Goal: Task Accomplishment & Management: Manage account settings

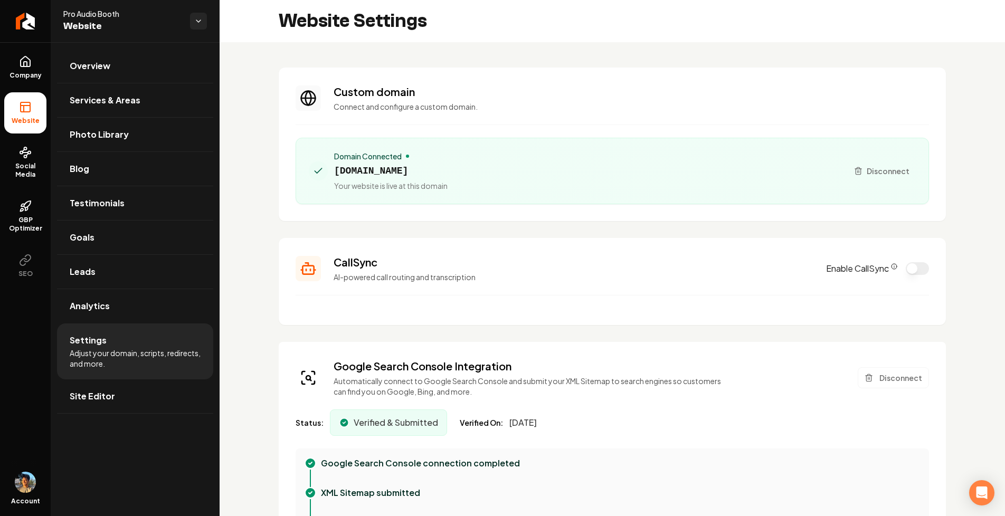
scroll to position [95, 0]
click at [25, 29] on link "Return to dashboard" at bounding box center [25, 21] width 51 height 42
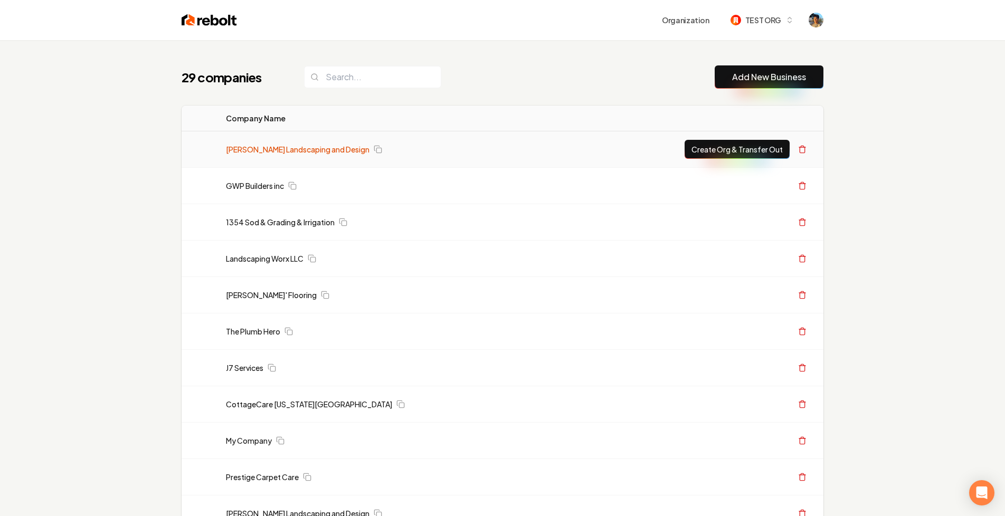
click at [309, 149] on link "Gary Krause Landscaping and Design" at bounding box center [298, 149] width 144 height 11
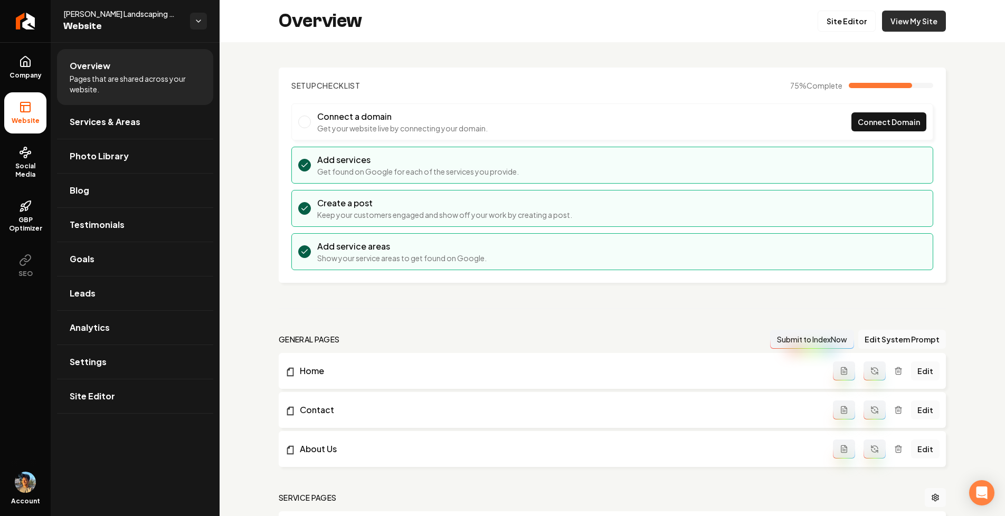
click at [920, 18] on link "View My Site" at bounding box center [914, 21] width 64 height 21
click at [22, 26] on icon "Return to dashboard" at bounding box center [25, 21] width 17 height 17
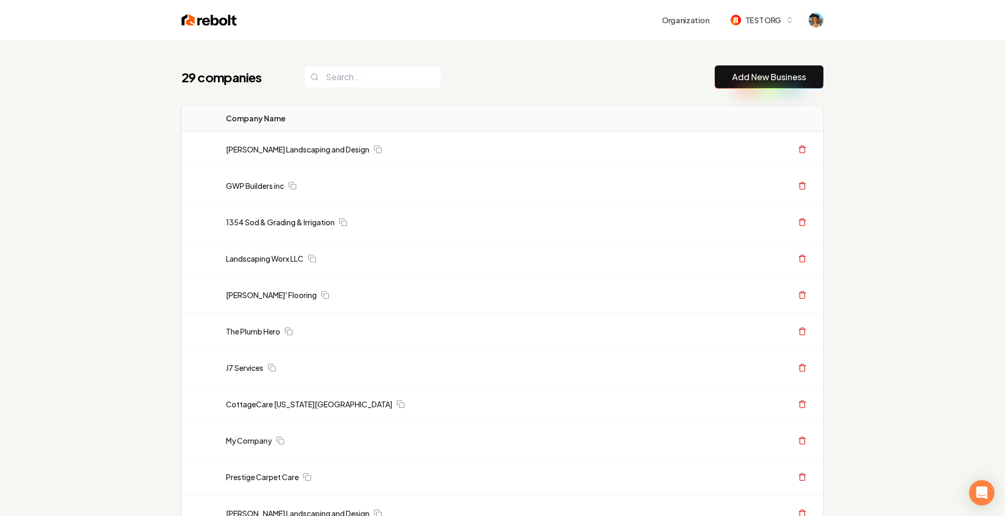
click at [776, 77] on link "Add New Business" at bounding box center [769, 77] width 74 height 13
click at [673, 23] on button "Organization" at bounding box center [686, 20] width 60 height 19
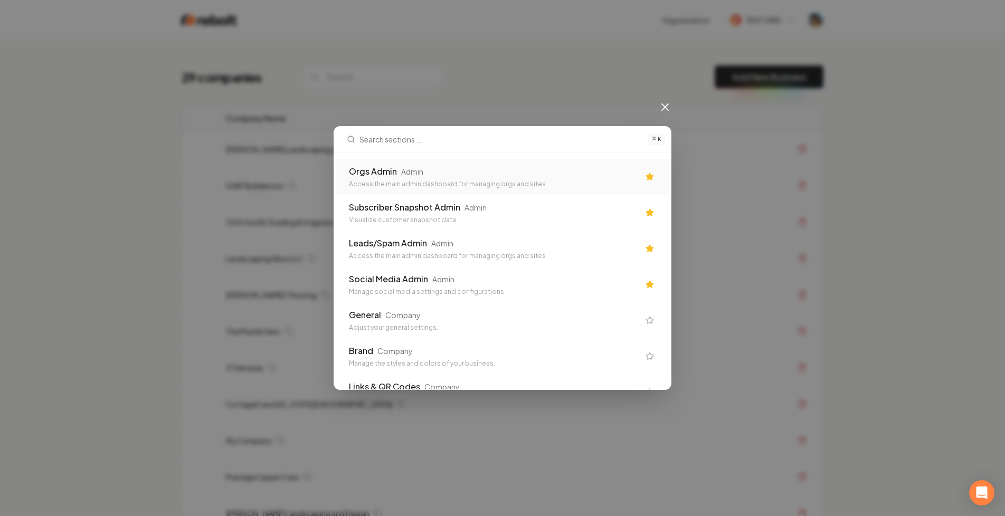
click at [370, 170] on div "Orgs Admin" at bounding box center [373, 171] width 48 height 13
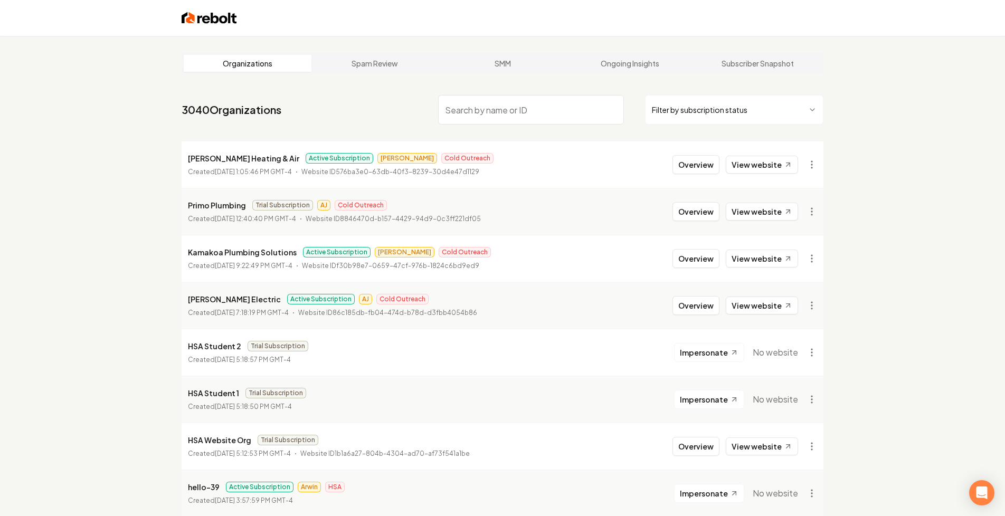
click at [319, 103] on nav "3040 Organizations Filter by subscription status" at bounding box center [503, 114] width 642 height 46
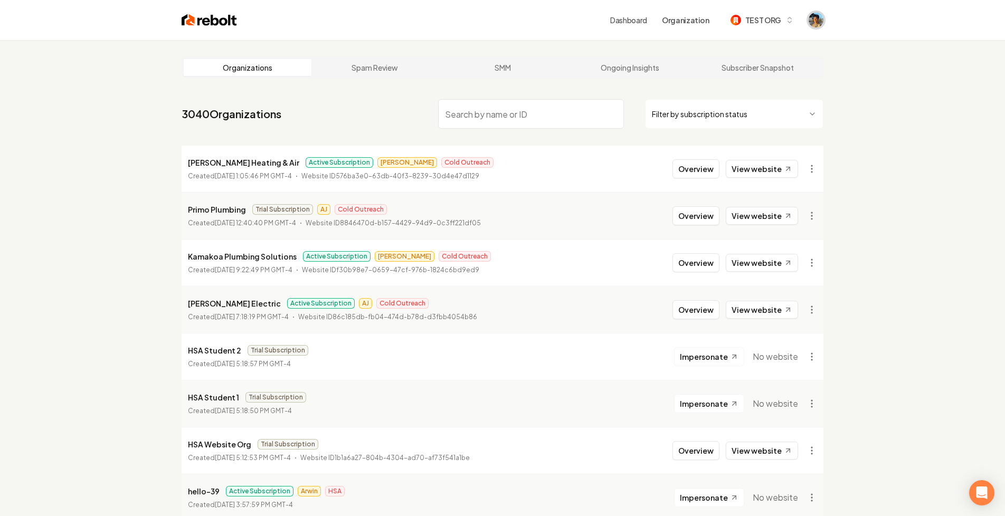
click at [814, 22] on img "Open user button" at bounding box center [816, 20] width 15 height 15
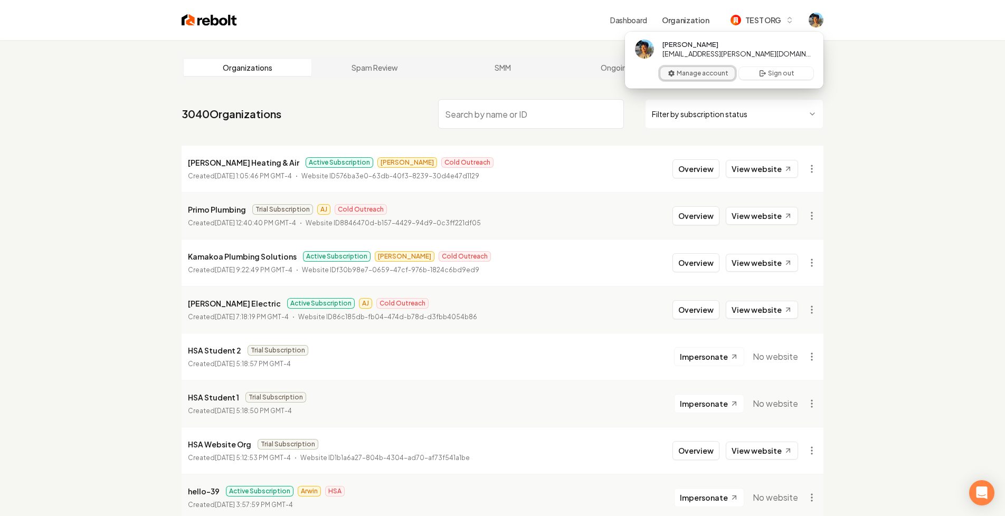
click at [687, 73] on button "Manage account" at bounding box center [698, 73] width 74 height 13
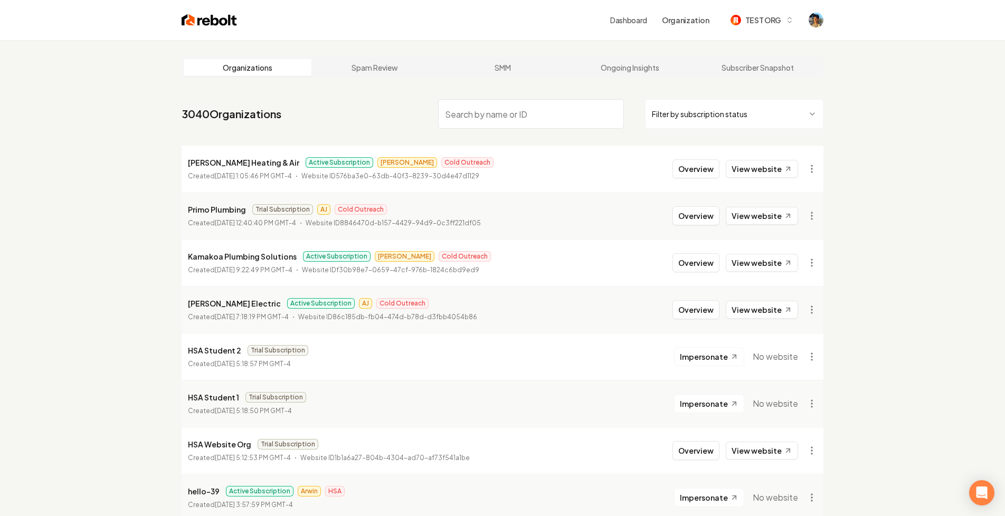
click at [352, 114] on nav "3040 Organizations Filter by subscription status" at bounding box center [503, 118] width 642 height 46
